Goal: Find specific page/section: Find specific page/section

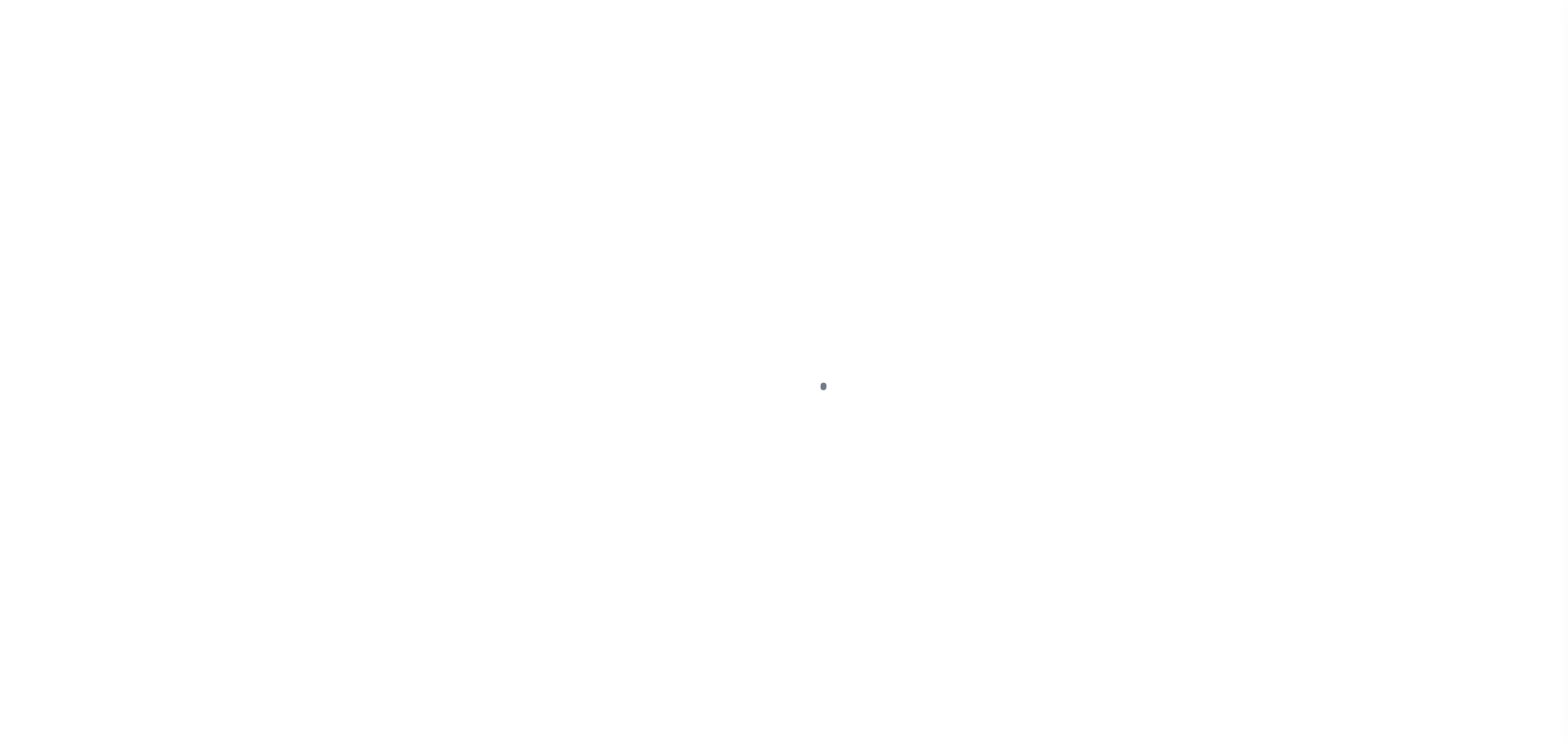
scroll to position [51, 0]
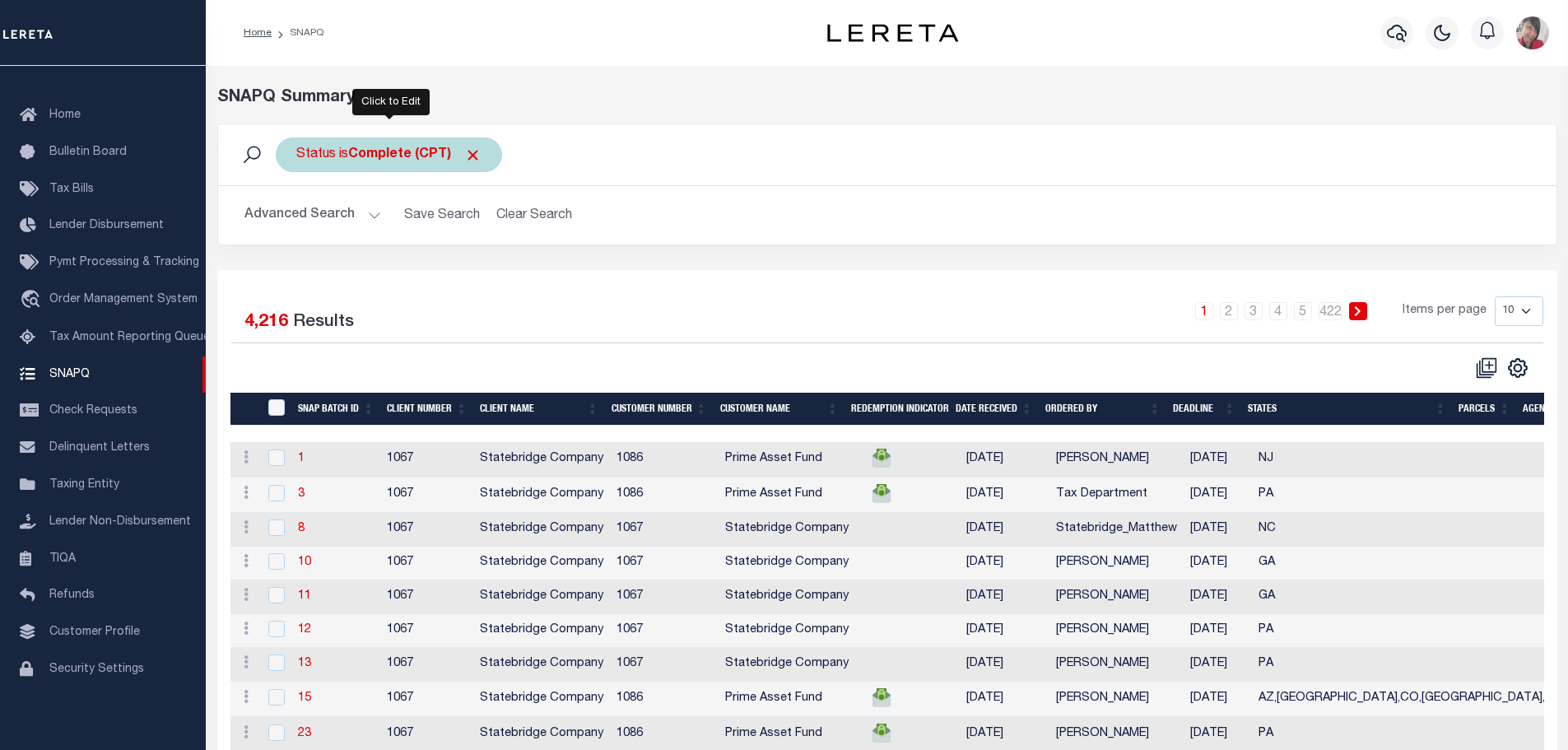
click at [395, 155] on b "Complete (CPT)" at bounding box center [415, 154] width 133 height 13
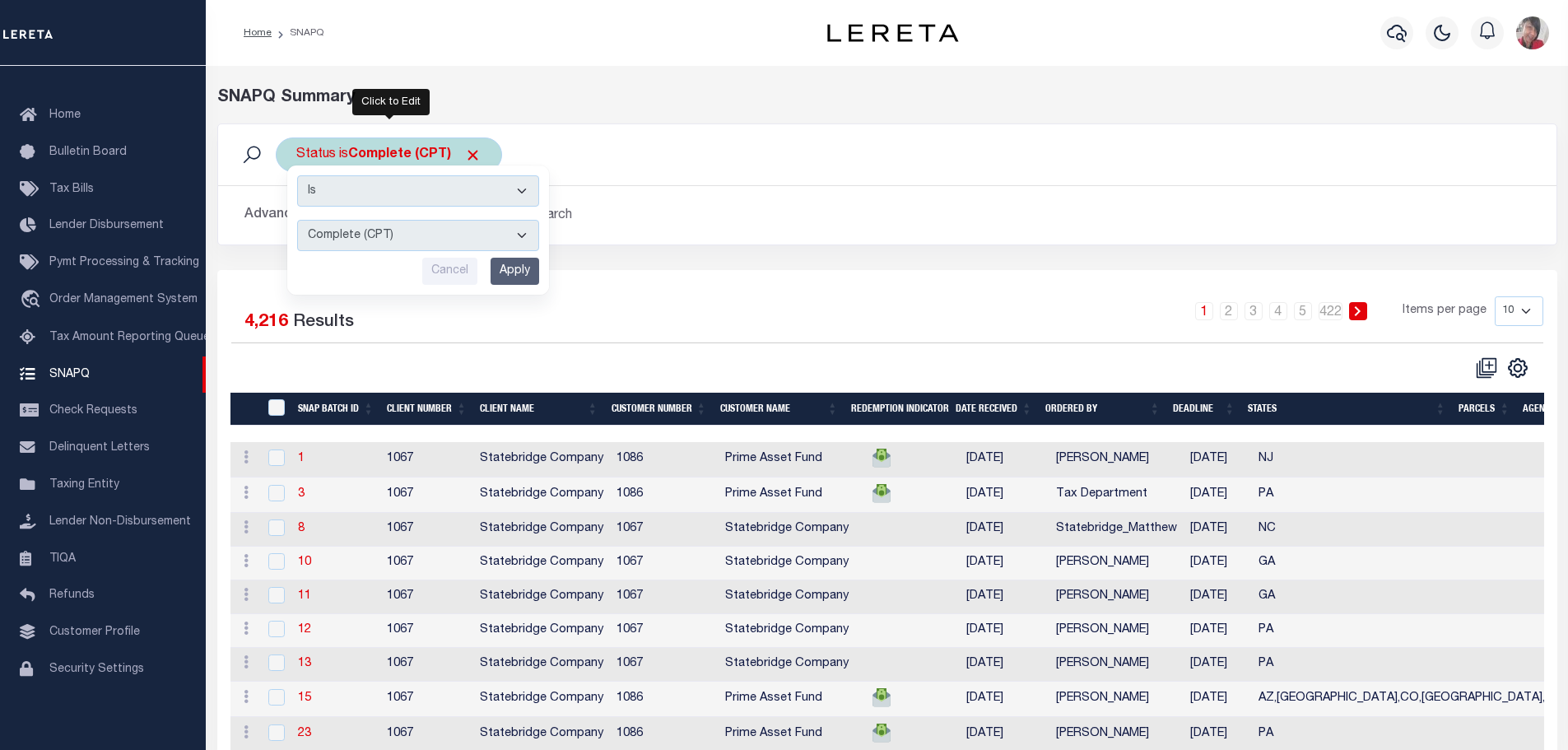
click at [522, 241] on select "Complete (CPT) Order In Progress (OIP)" at bounding box center [418, 236] width 242 height 31
select select "OIP"
click at [297, 220] on select "Complete (CPT) Order In Progress (OIP)" at bounding box center [418, 236] width 242 height 31
click at [515, 273] on input "Apply" at bounding box center [515, 271] width 49 height 27
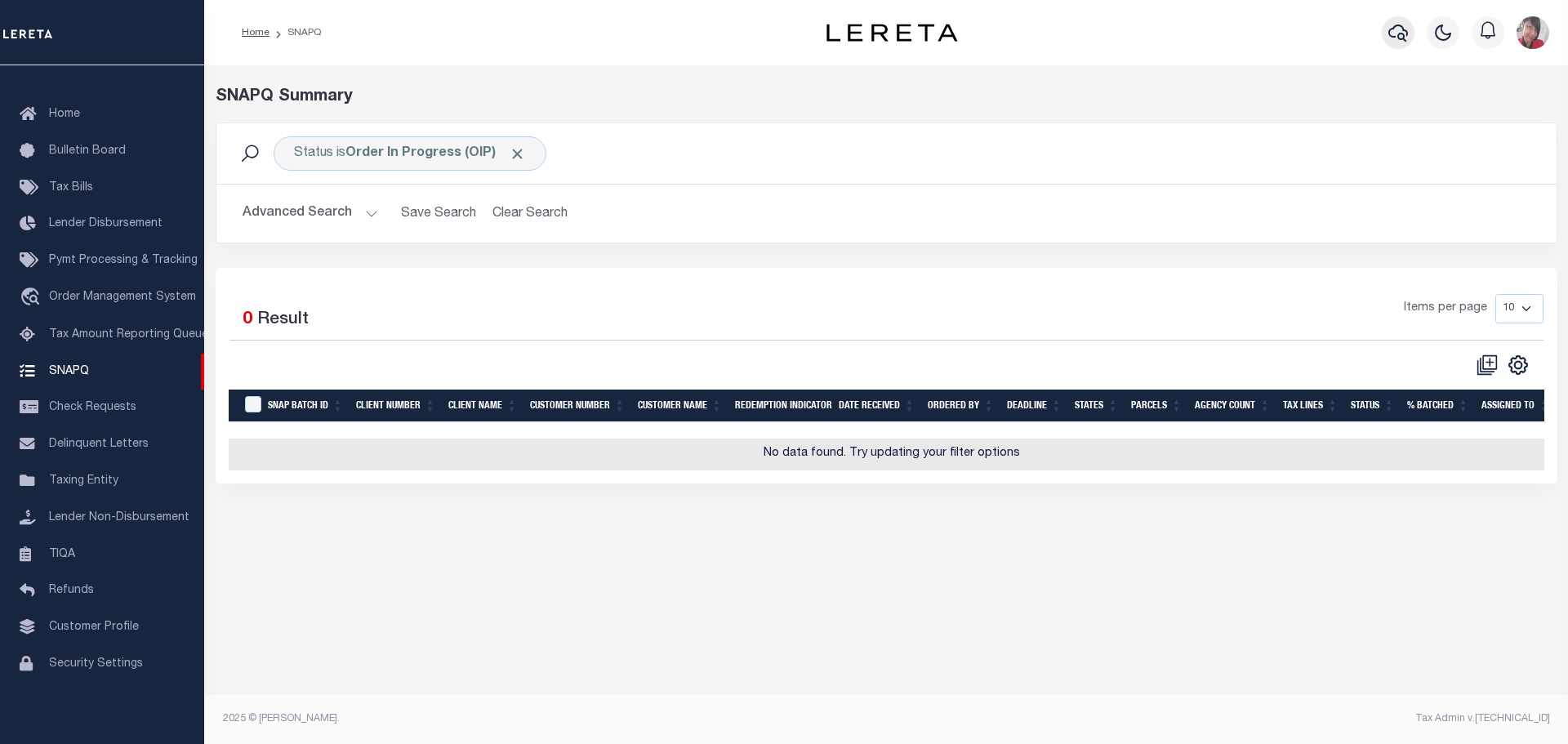
click at [1401, 32] on icon "button" at bounding box center [1397, 32] width 19 height 19
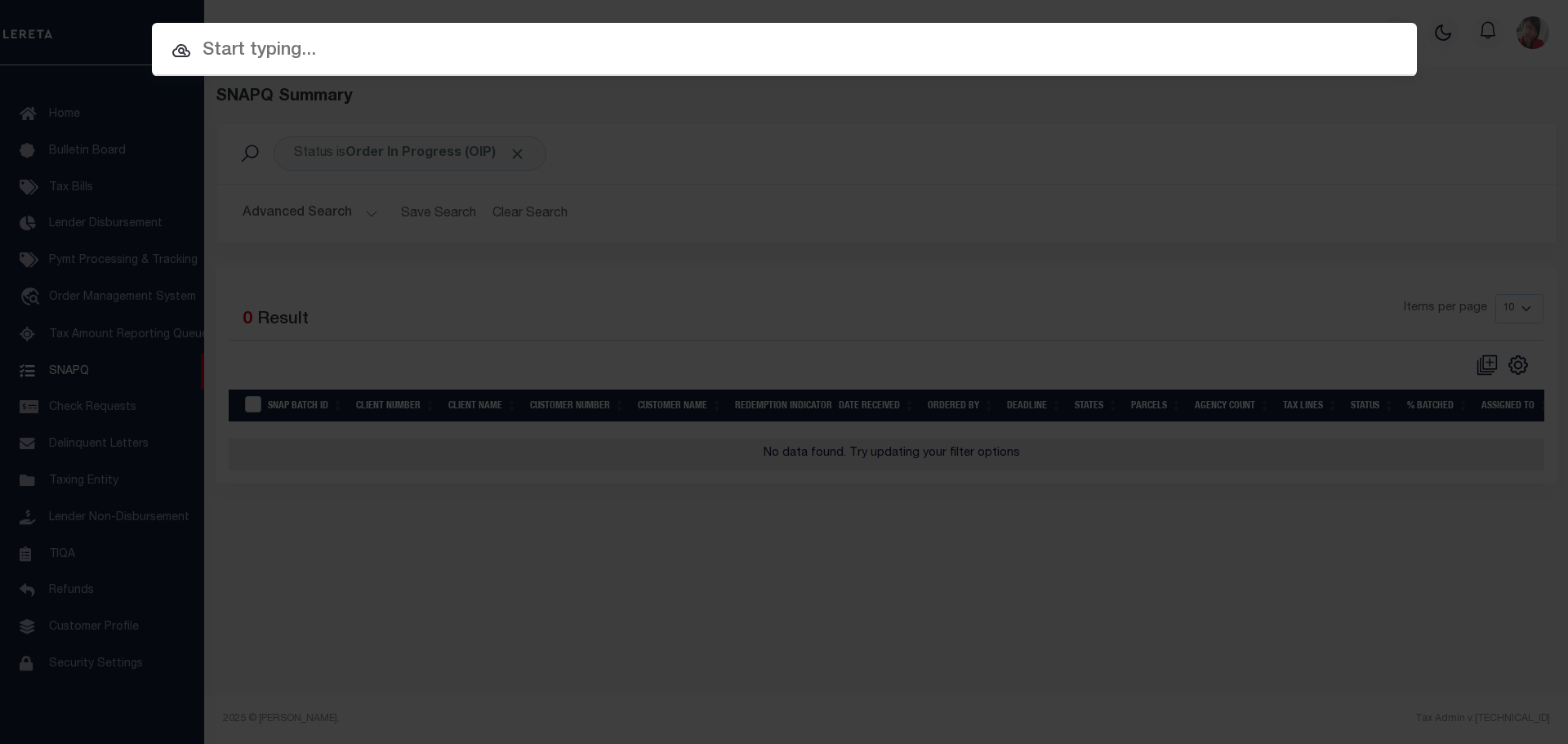
click at [754, 41] on input "text" at bounding box center [784, 50] width 1264 height 28
paste input "61103263"
type input "61103263"
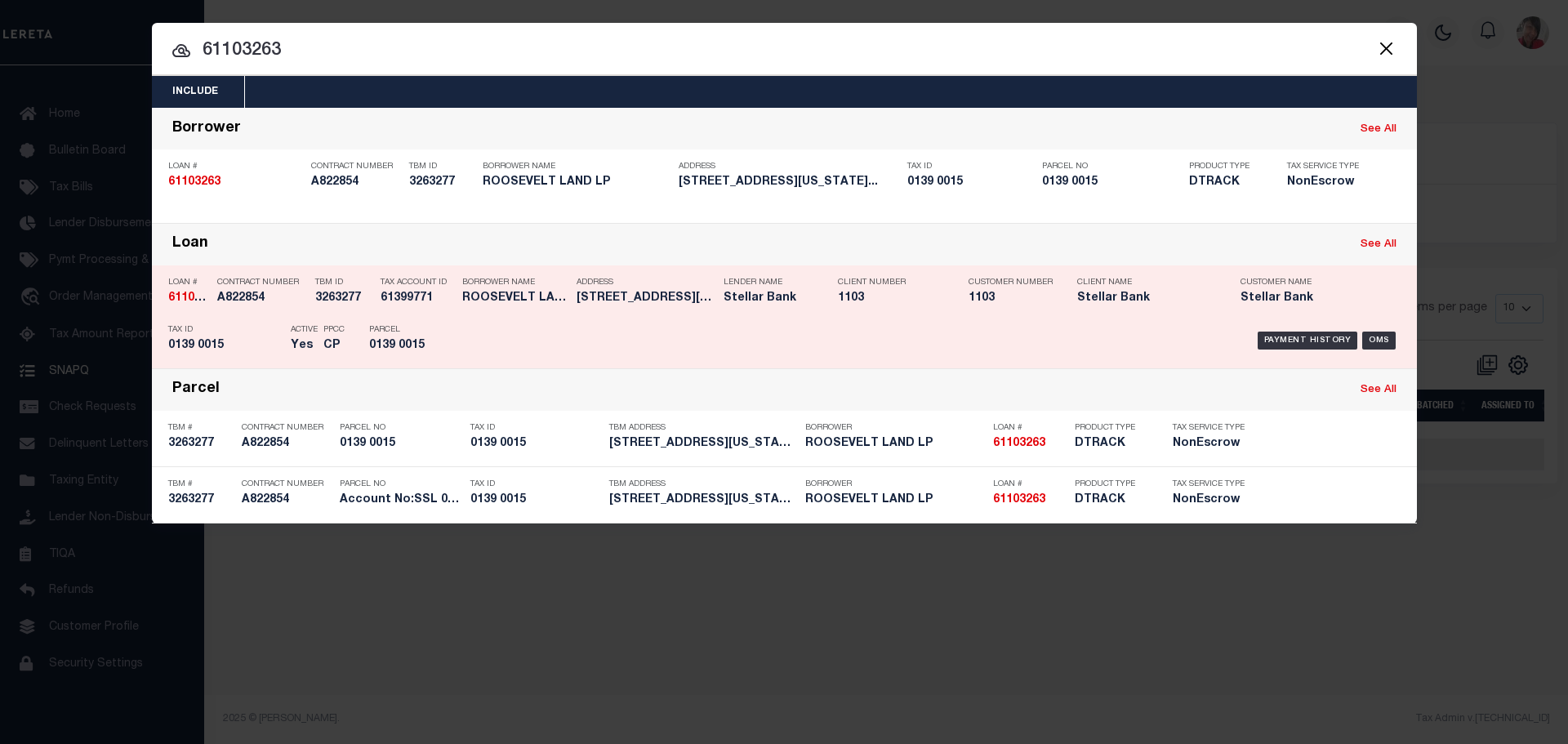
click at [466, 348] on div "Payment History OMS" at bounding box center [933, 340] width 957 height 48
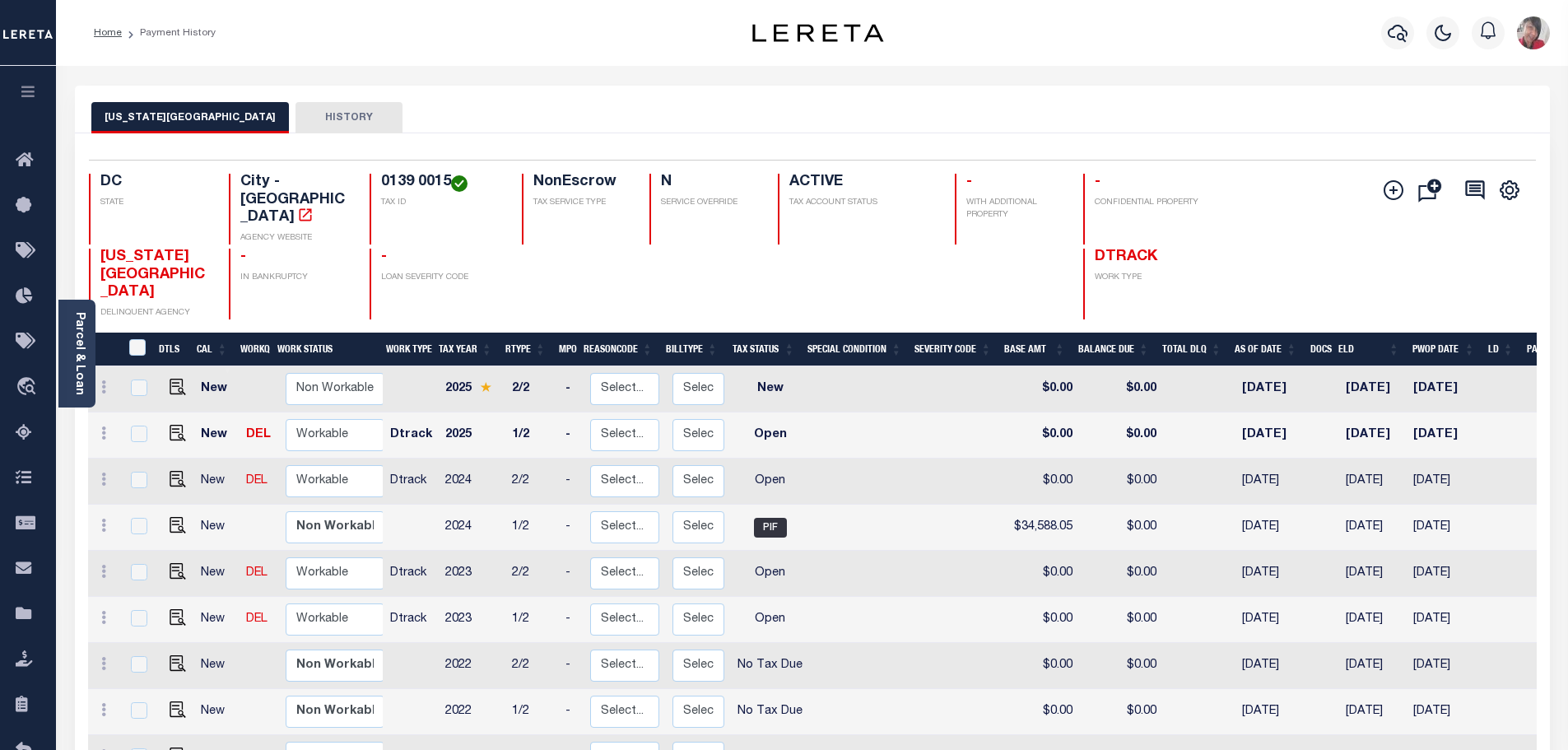
drag, startPoint x: 1399, startPoint y: 109, endPoint x: 1341, endPoint y: 106, distance: 58.1
click at [1397, 109] on div "DISTRICT OF COLUMBIA HISTORY" at bounding box center [813, 117] width 1442 height 31
click at [84, 350] on div "Parcel & Loan" at bounding box center [77, 353] width 37 height 108
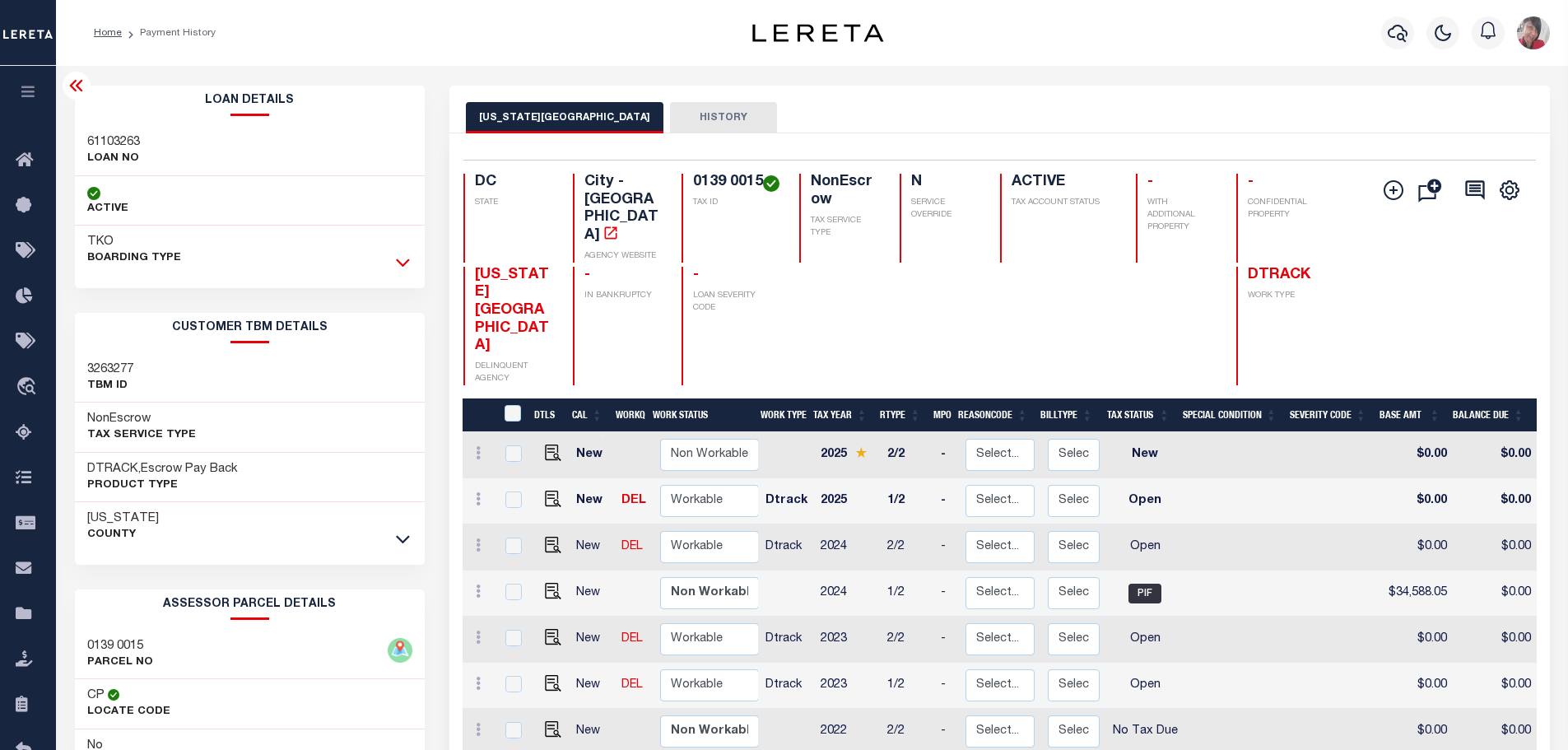
click at [398, 264] on icon at bounding box center [402, 262] width 14 height 18
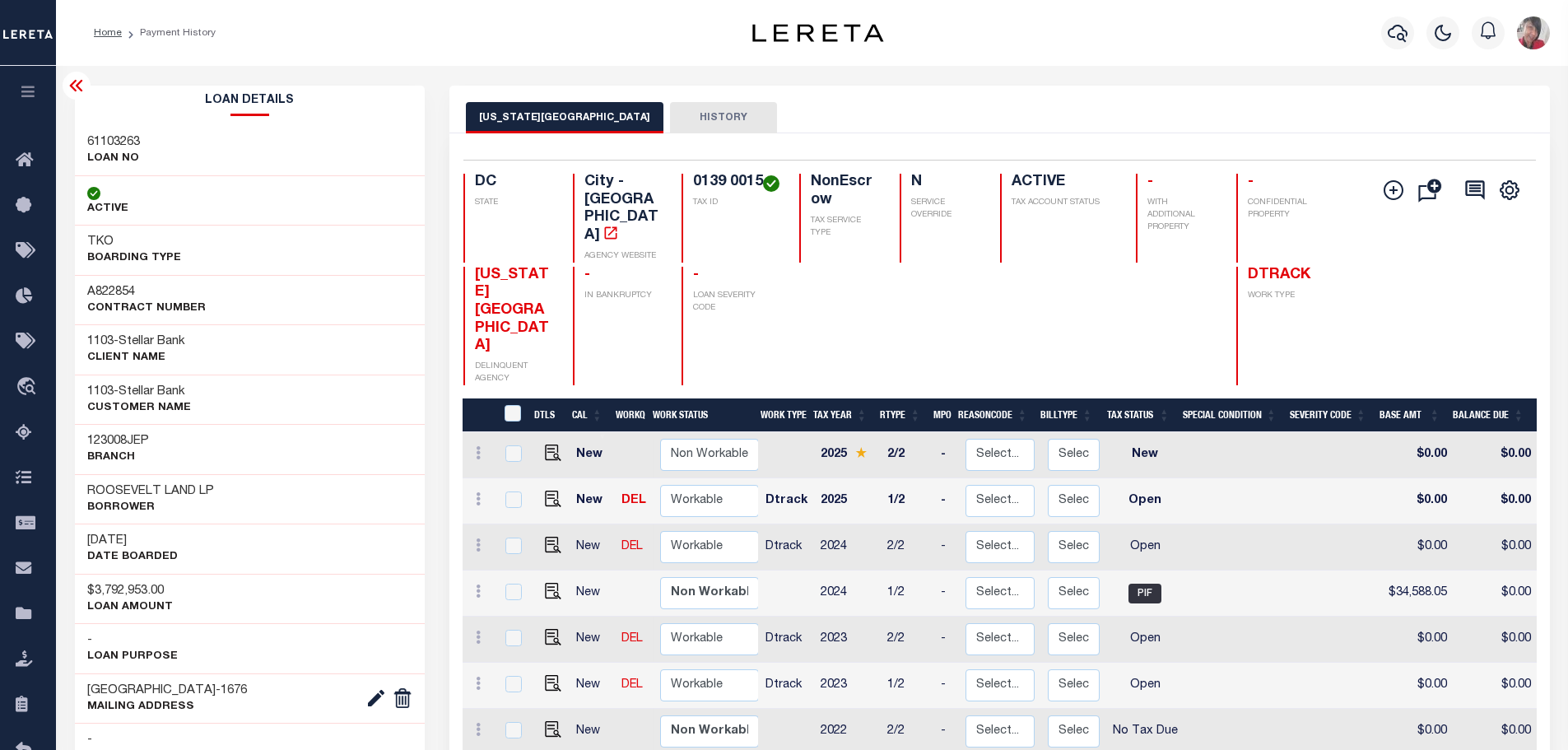
click at [26, 91] on icon "button" at bounding box center [28, 92] width 18 height 15
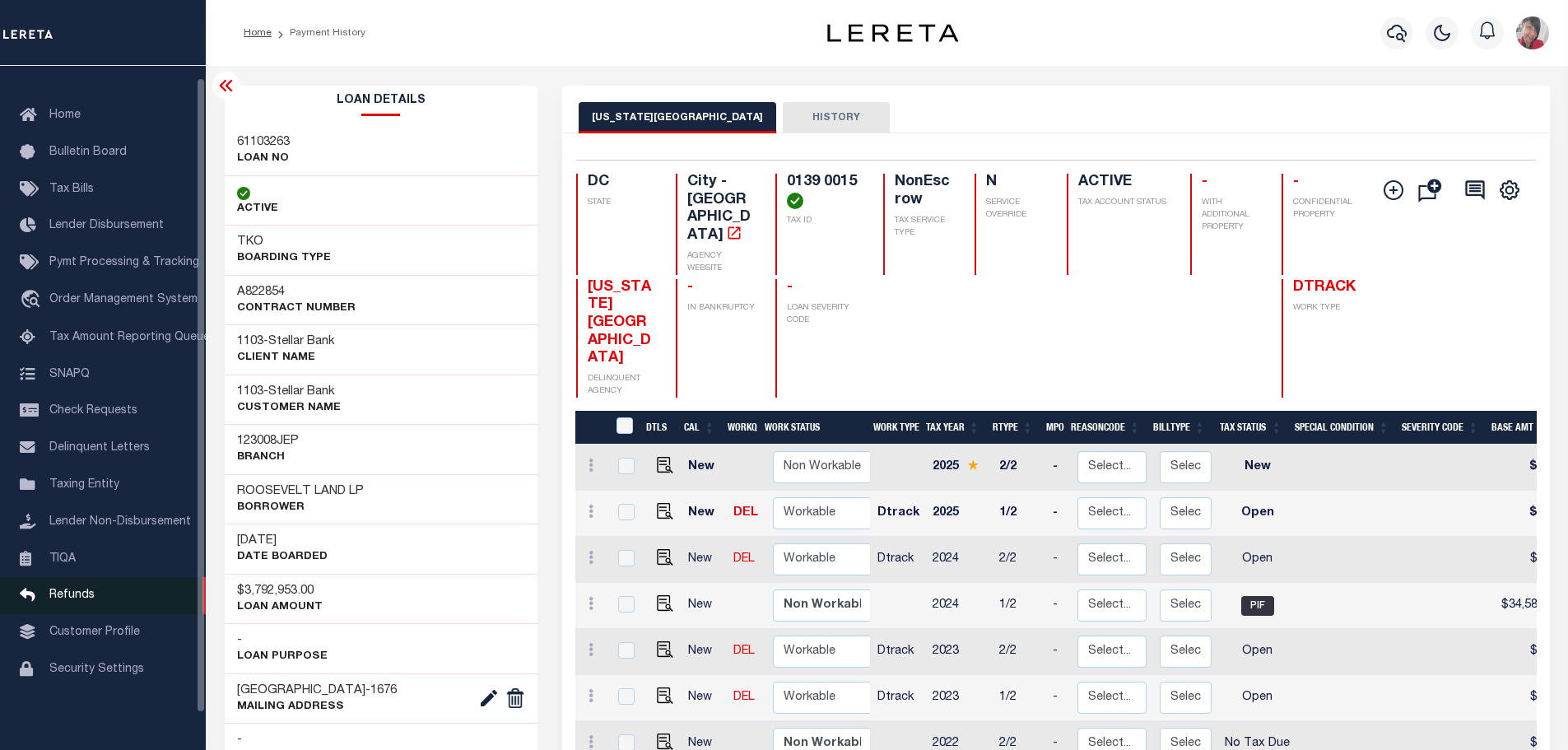
scroll to position [52, 0]
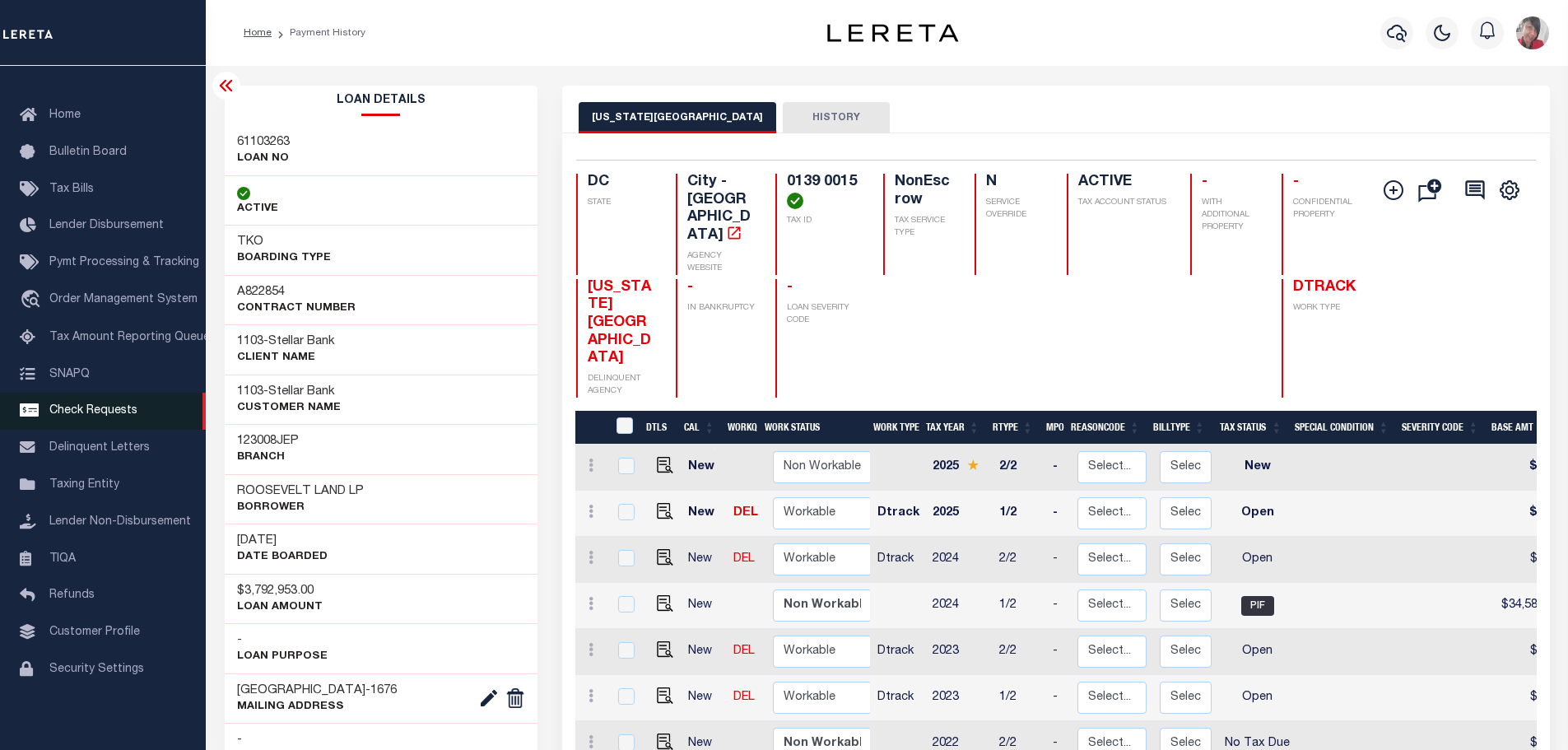
click at [105, 405] on span "Check Requests" at bounding box center [92, 411] width 88 height 11
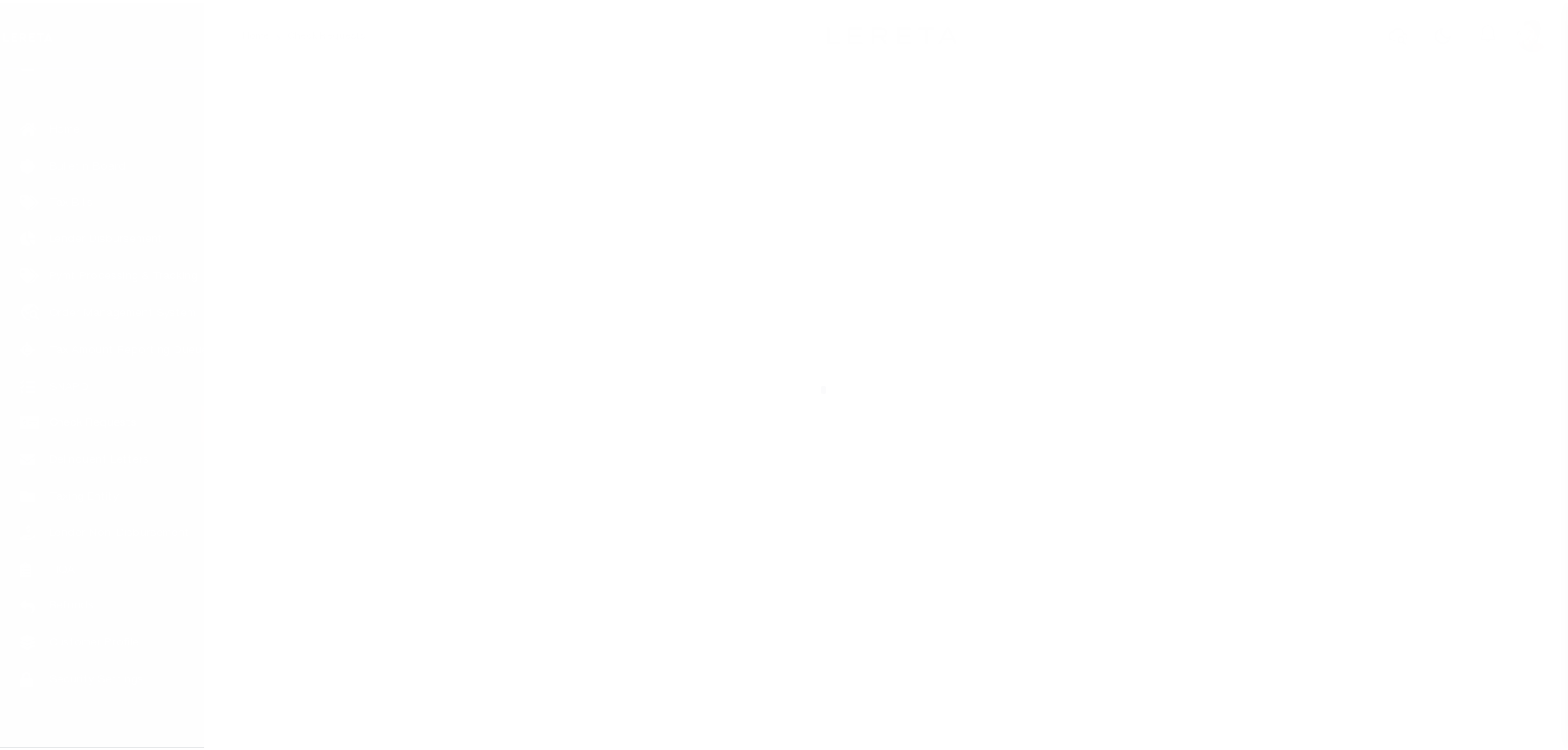
scroll to position [52, 0]
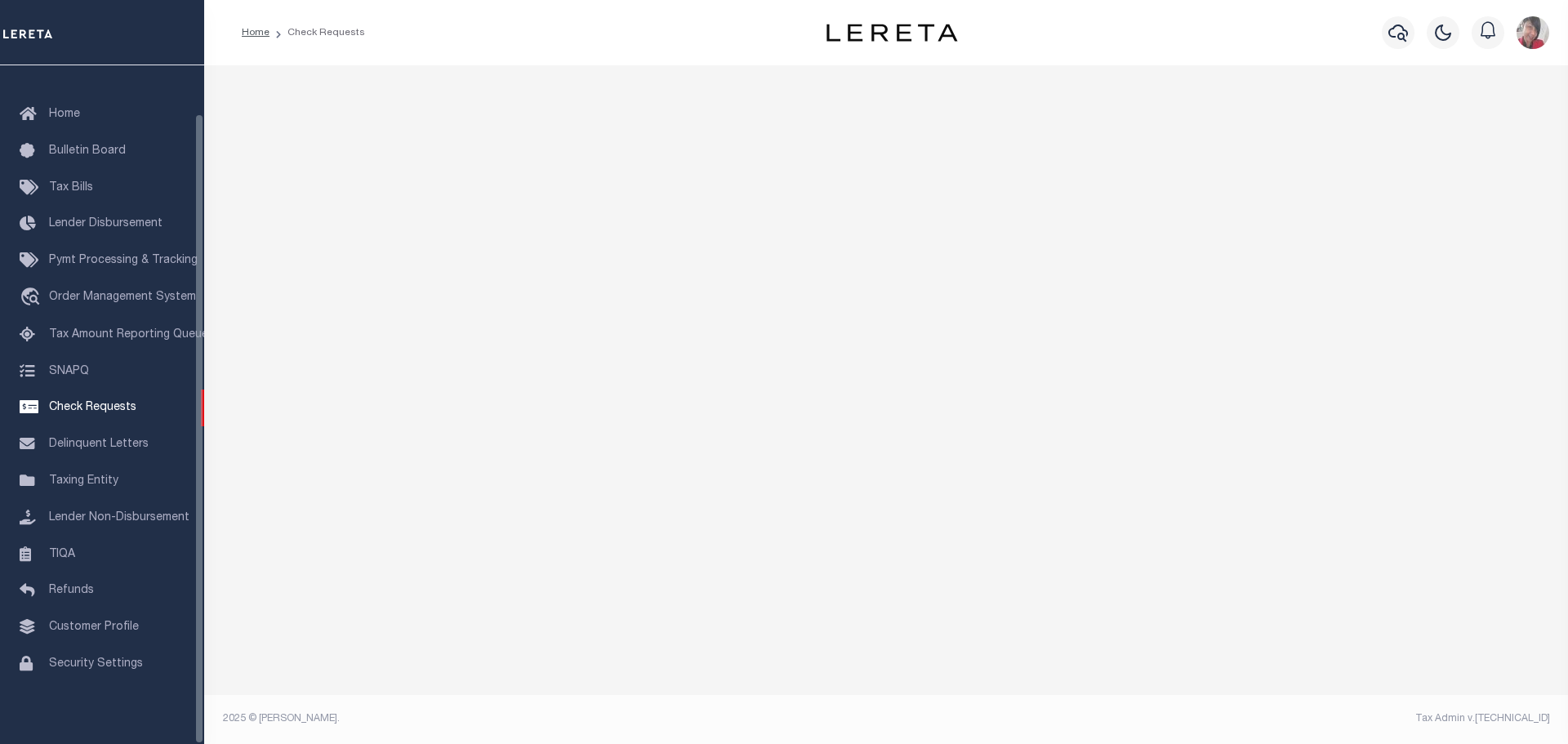
select select "50"
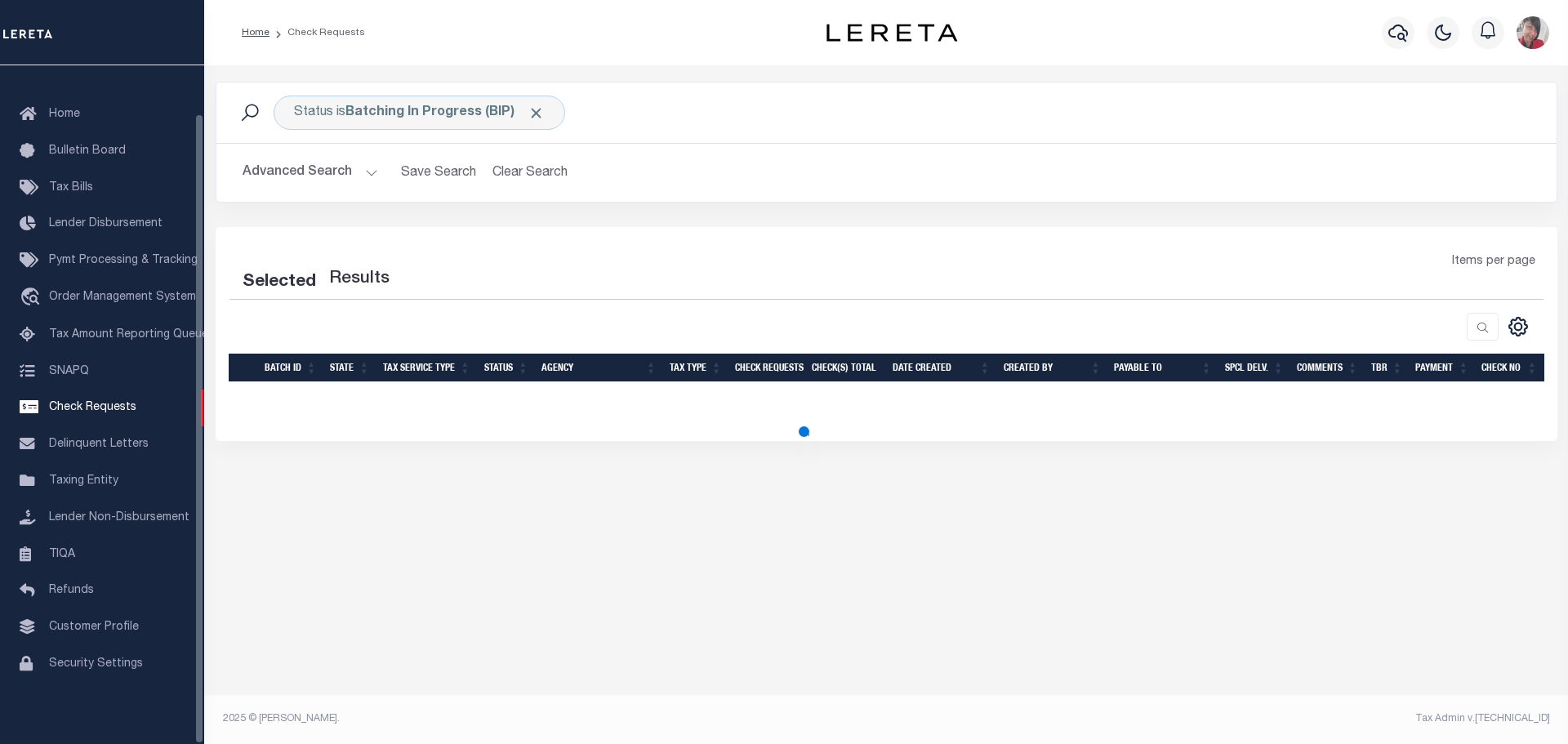
select select "50"
